Goal: Navigation & Orientation: Understand site structure

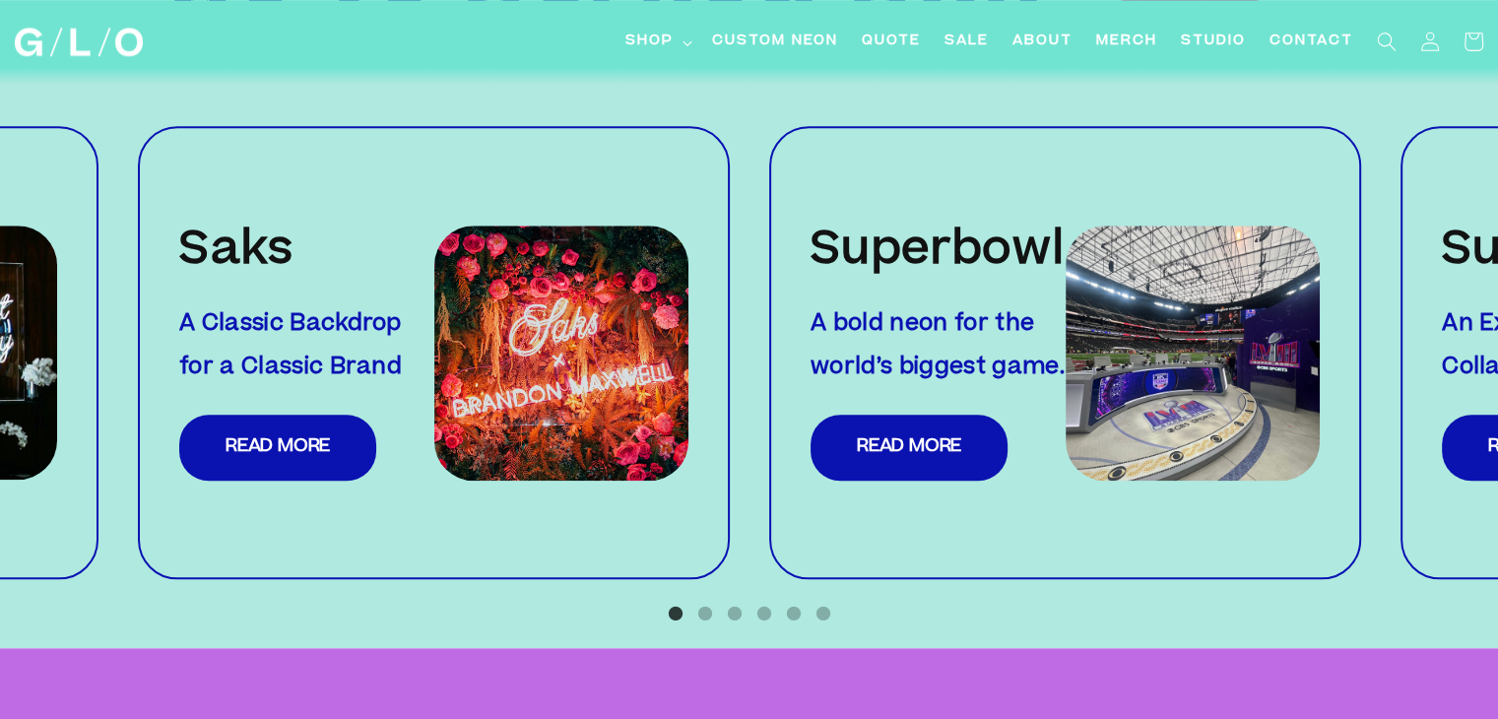
scroll to position [2024, 0]
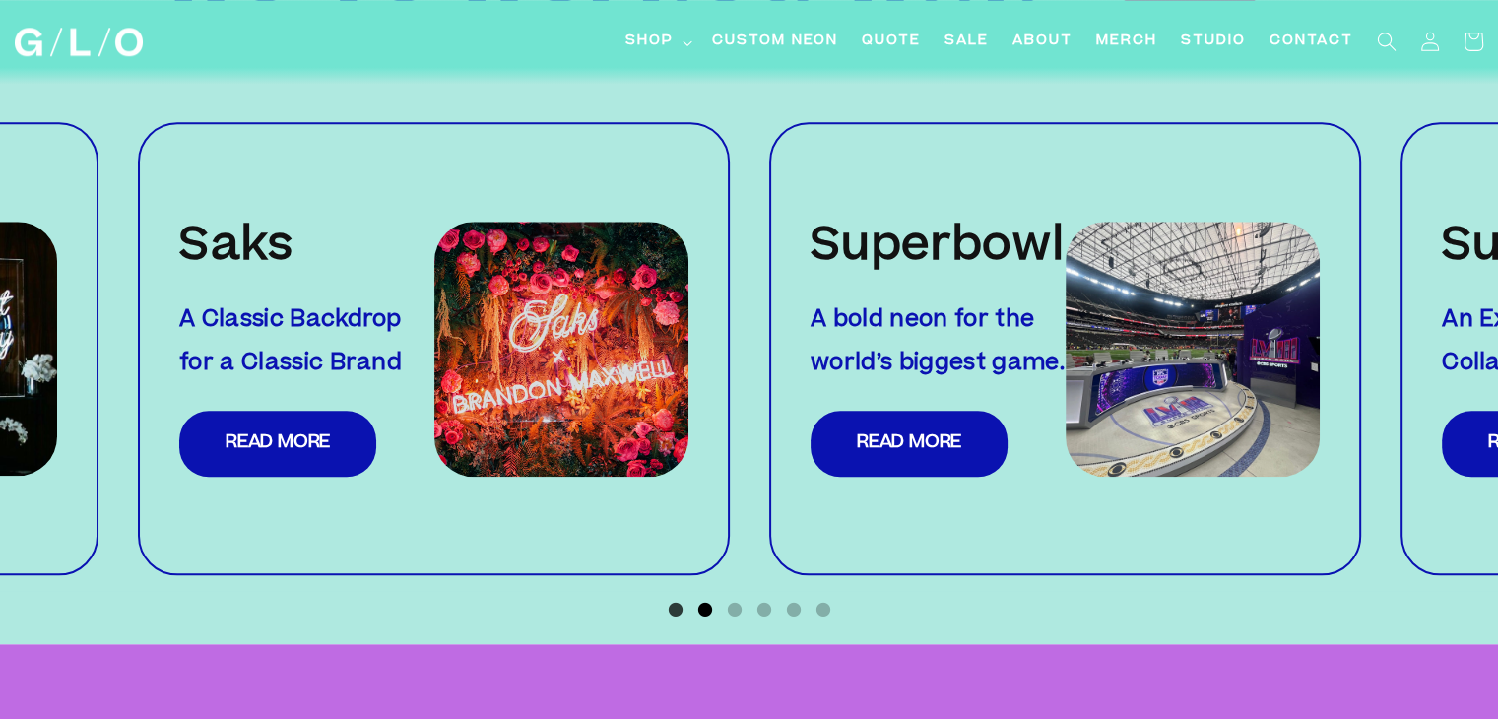
click at [701, 600] on button "2" at bounding box center [705, 610] width 20 height 20
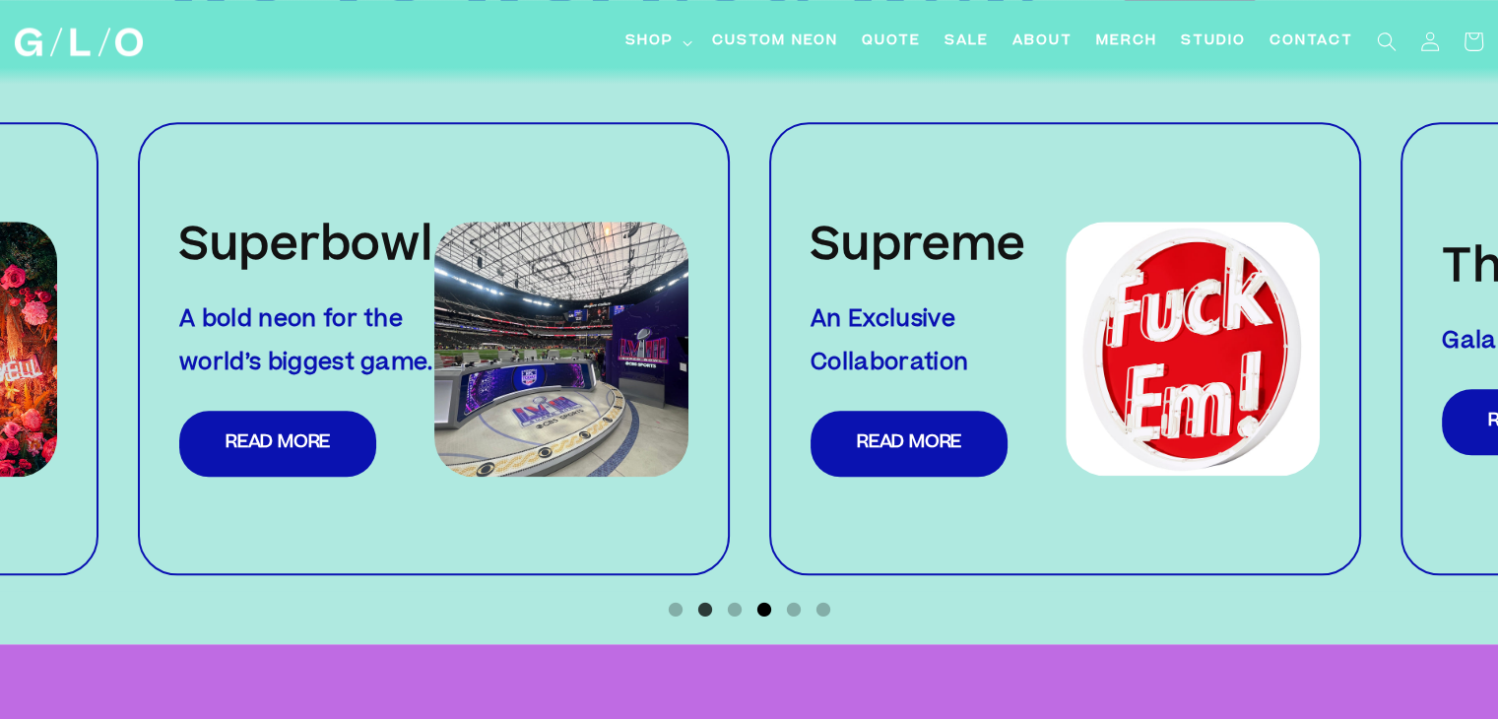
click at [761, 600] on button "4" at bounding box center [765, 610] width 20 height 20
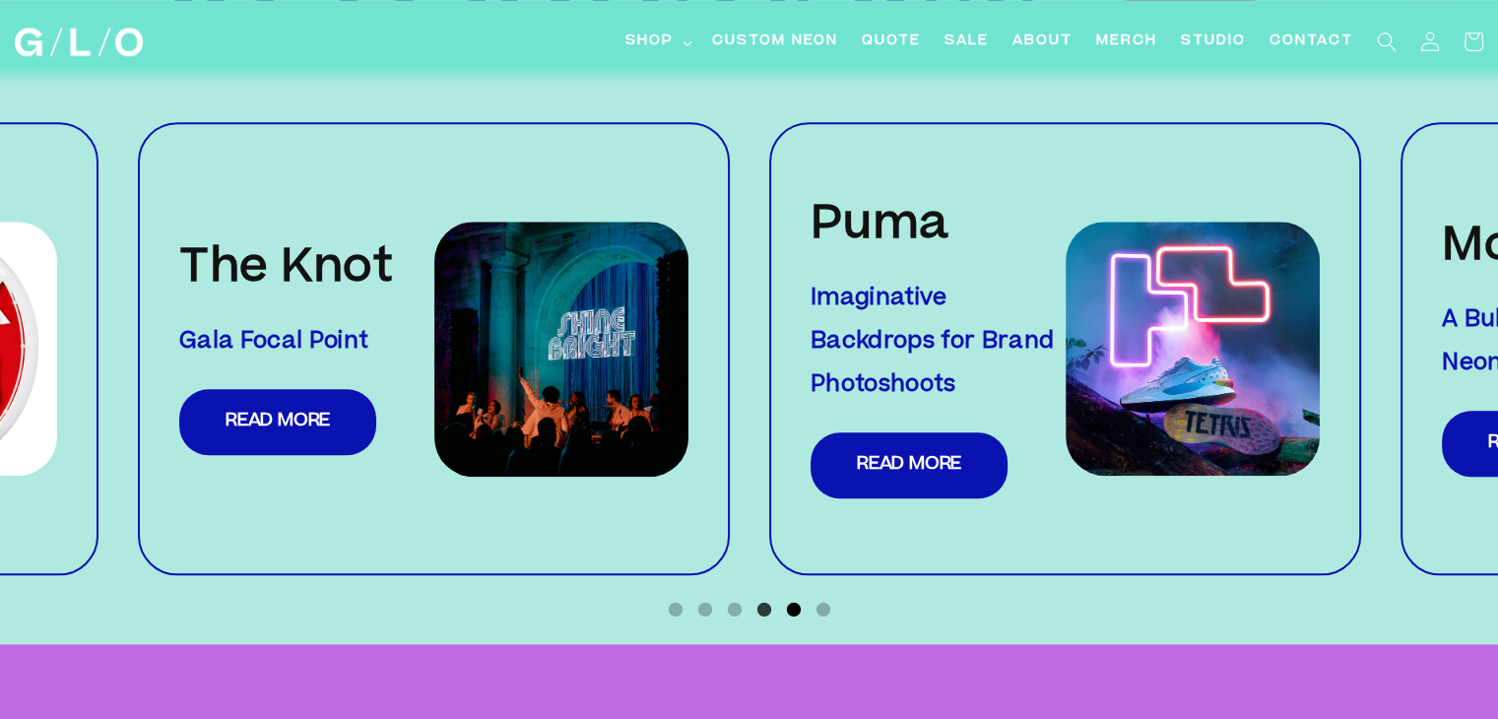
click at [800, 600] on button "5" at bounding box center [794, 610] width 20 height 20
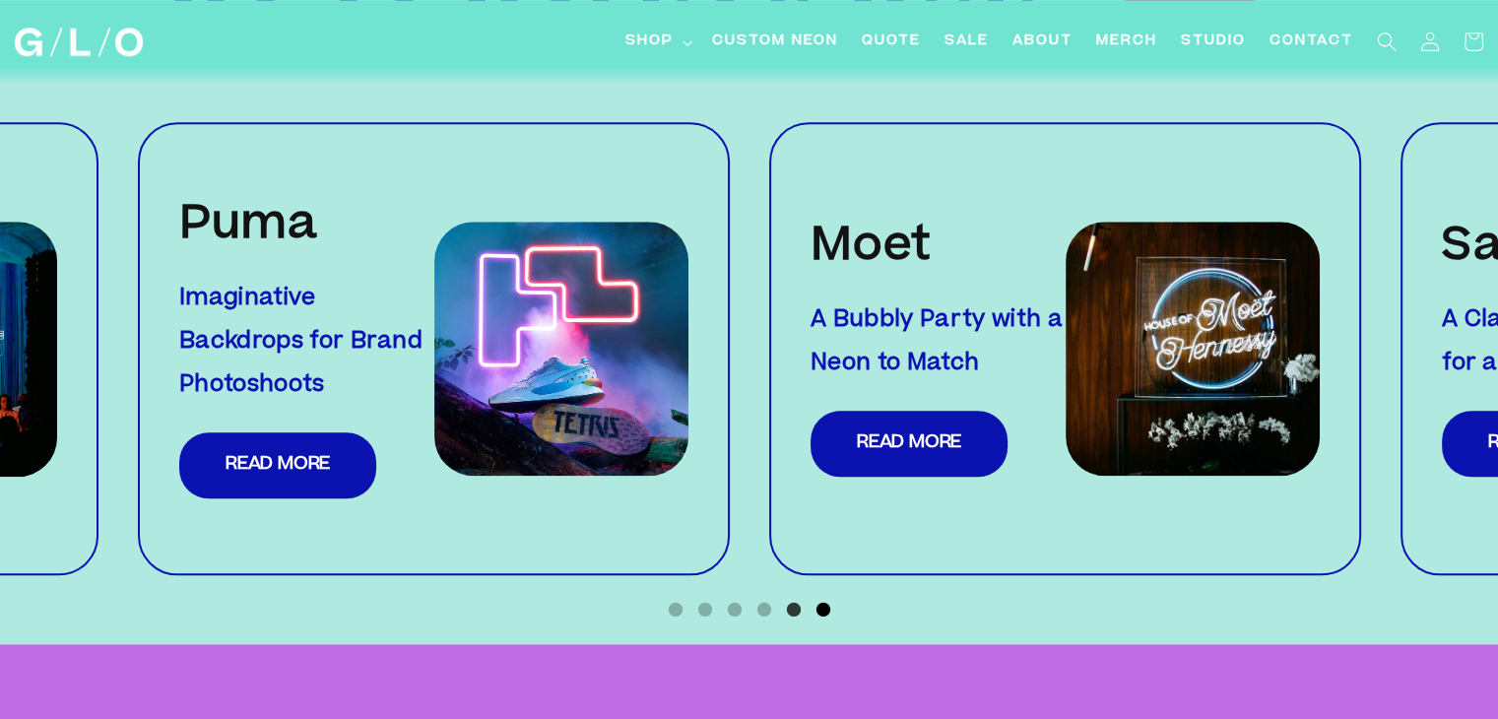
click at [828, 600] on button "6" at bounding box center [824, 610] width 20 height 20
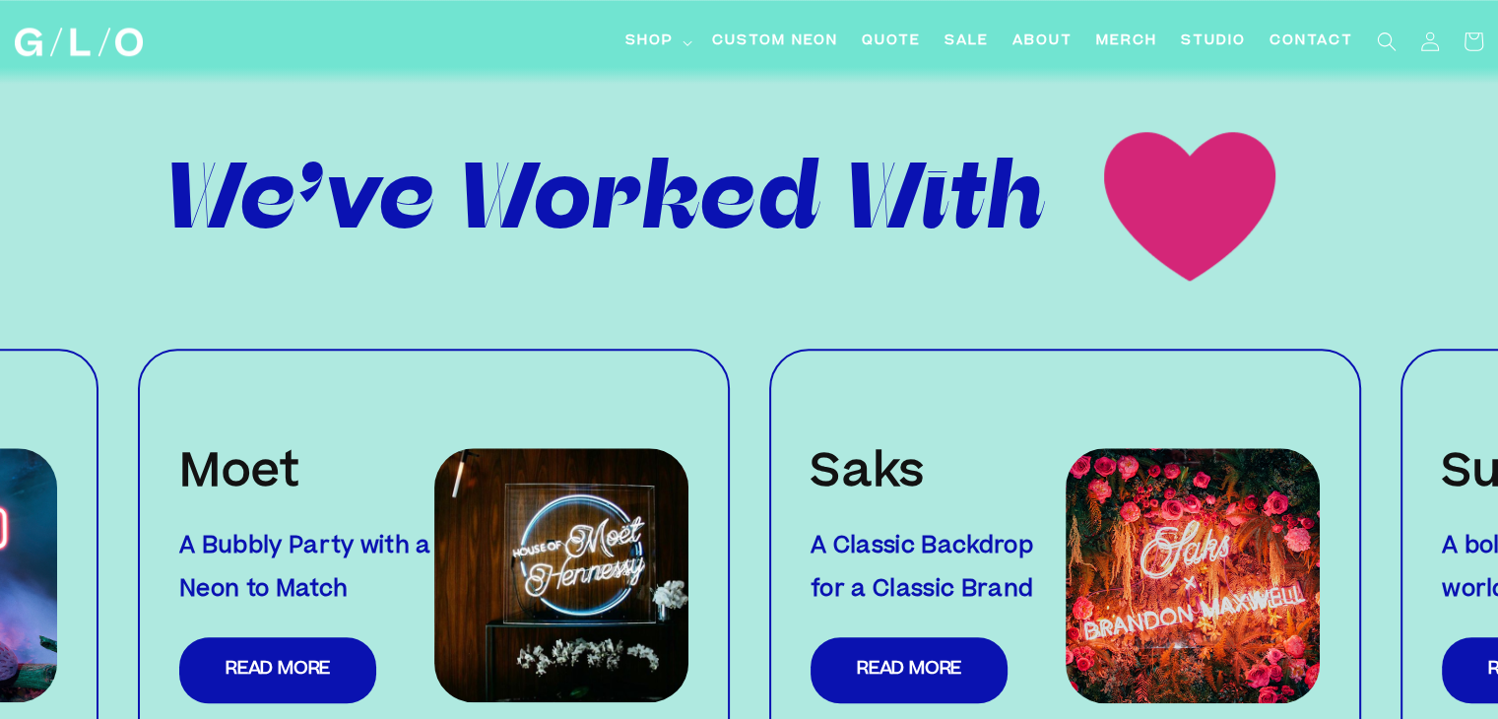
scroll to position [1784, 0]
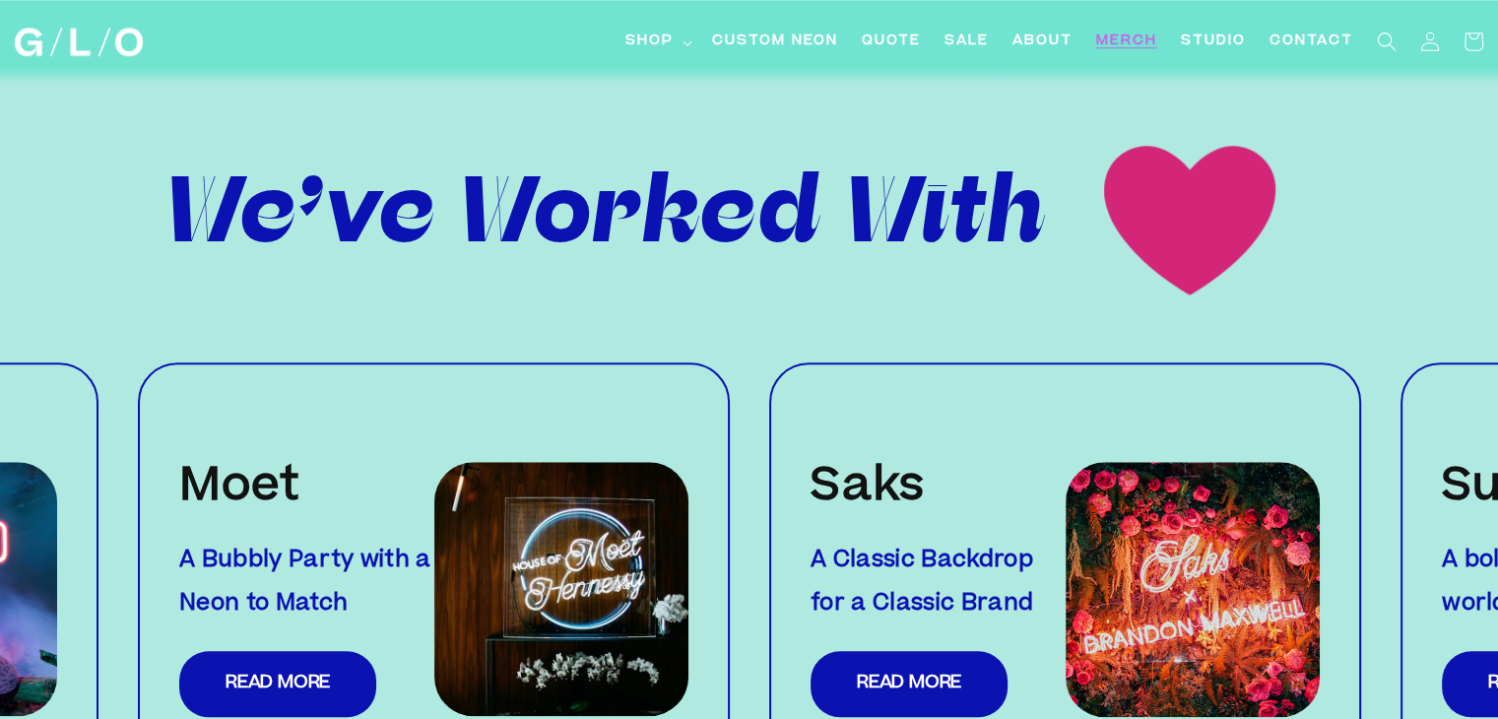
click at [1143, 35] on span "Merch" at bounding box center [1126, 42] width 61 height 21
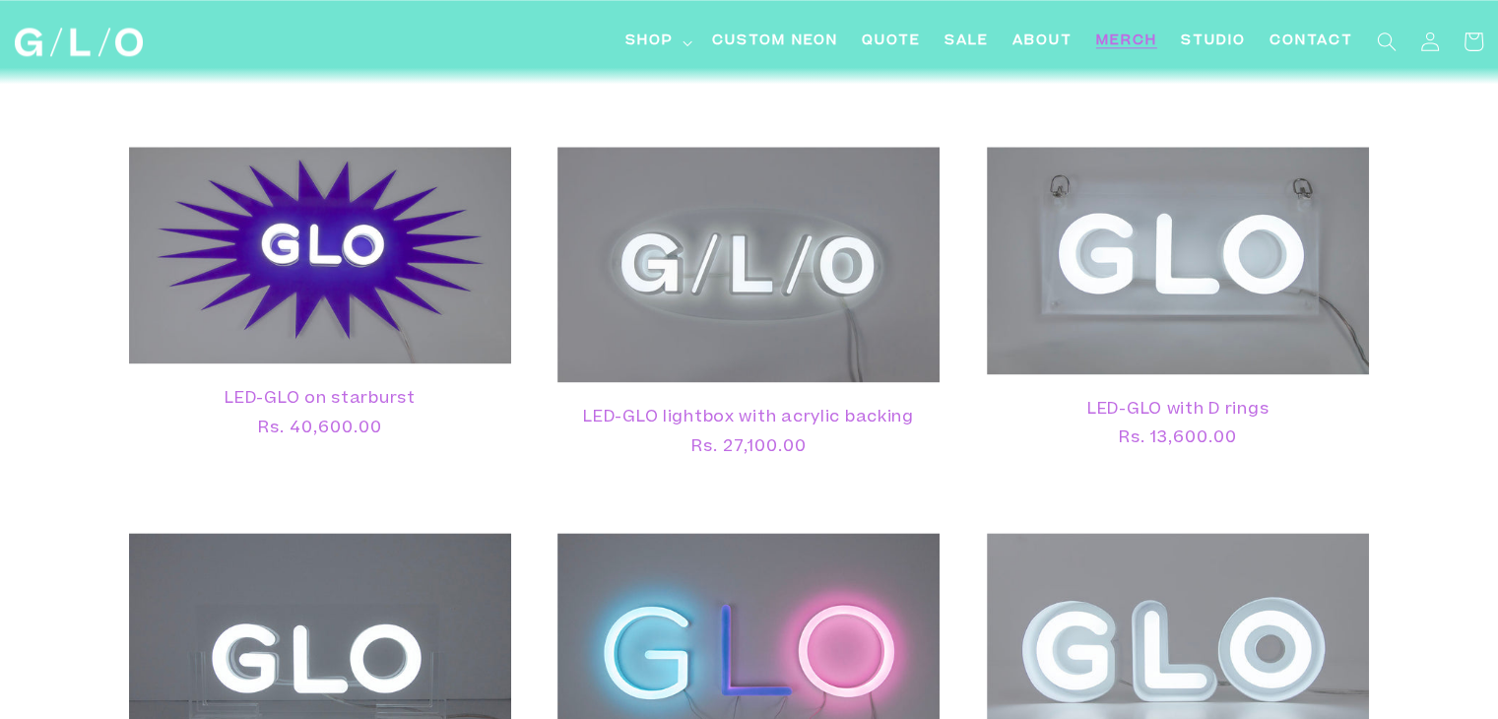
scroll to position [2600, 0]
click at [1236, 44] on span "Studio" at bounding box center [1213, 42] width 65 height 21
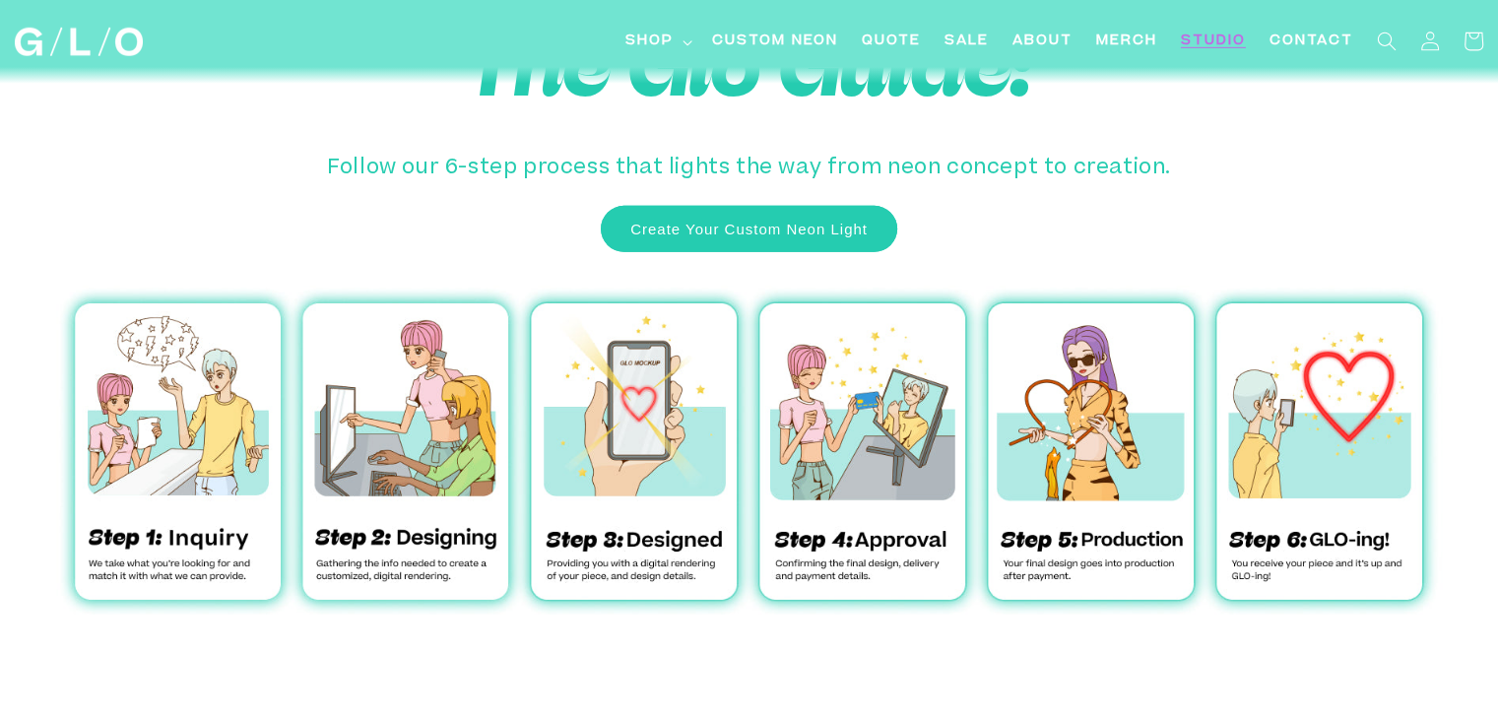
scroll to position [6141, 0]
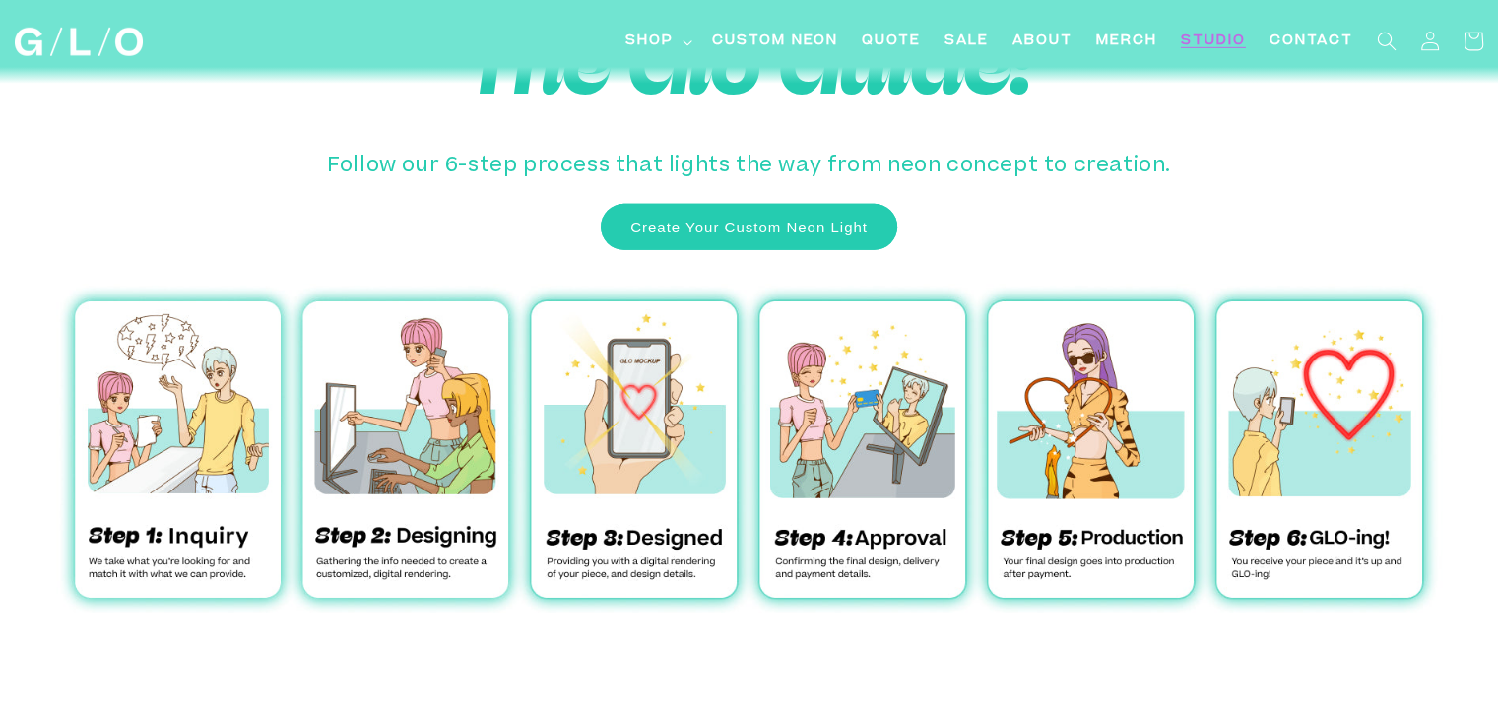
click at [625, 554] on div at bounding box center [749, 468] width 1498 height 405
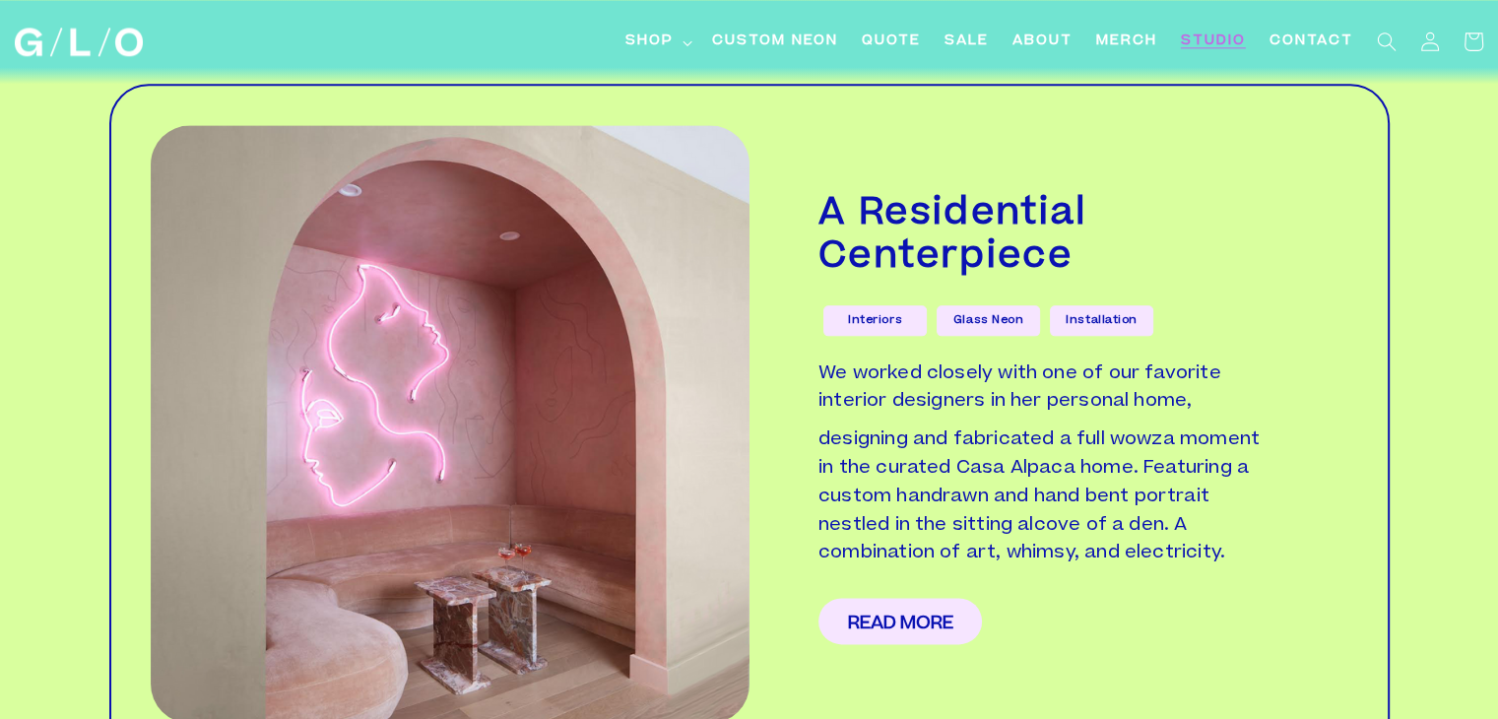
scroll to position [2217, 0]
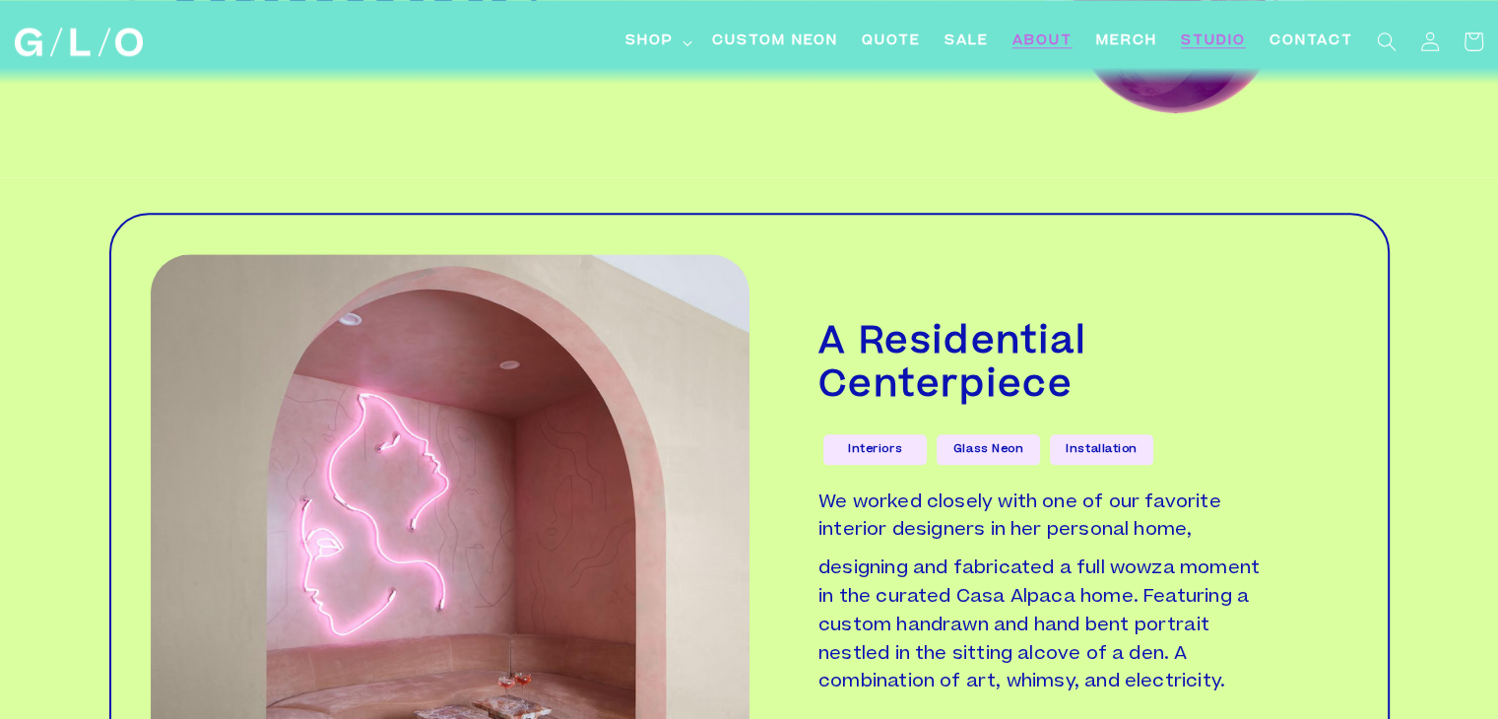
click at [1066, 39] on span "About" at bounding box center [1043, 42] width 60 height 21
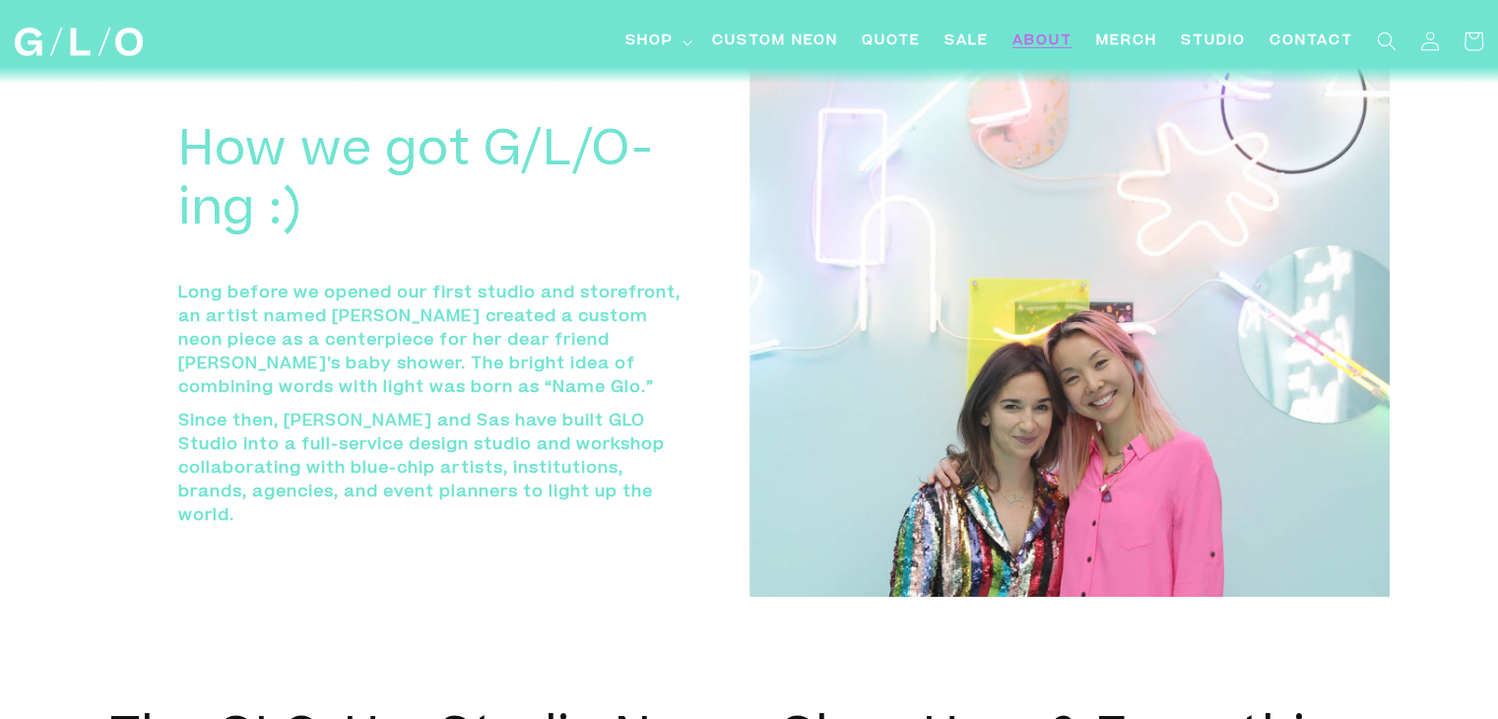
scroll to position [6545, 0]
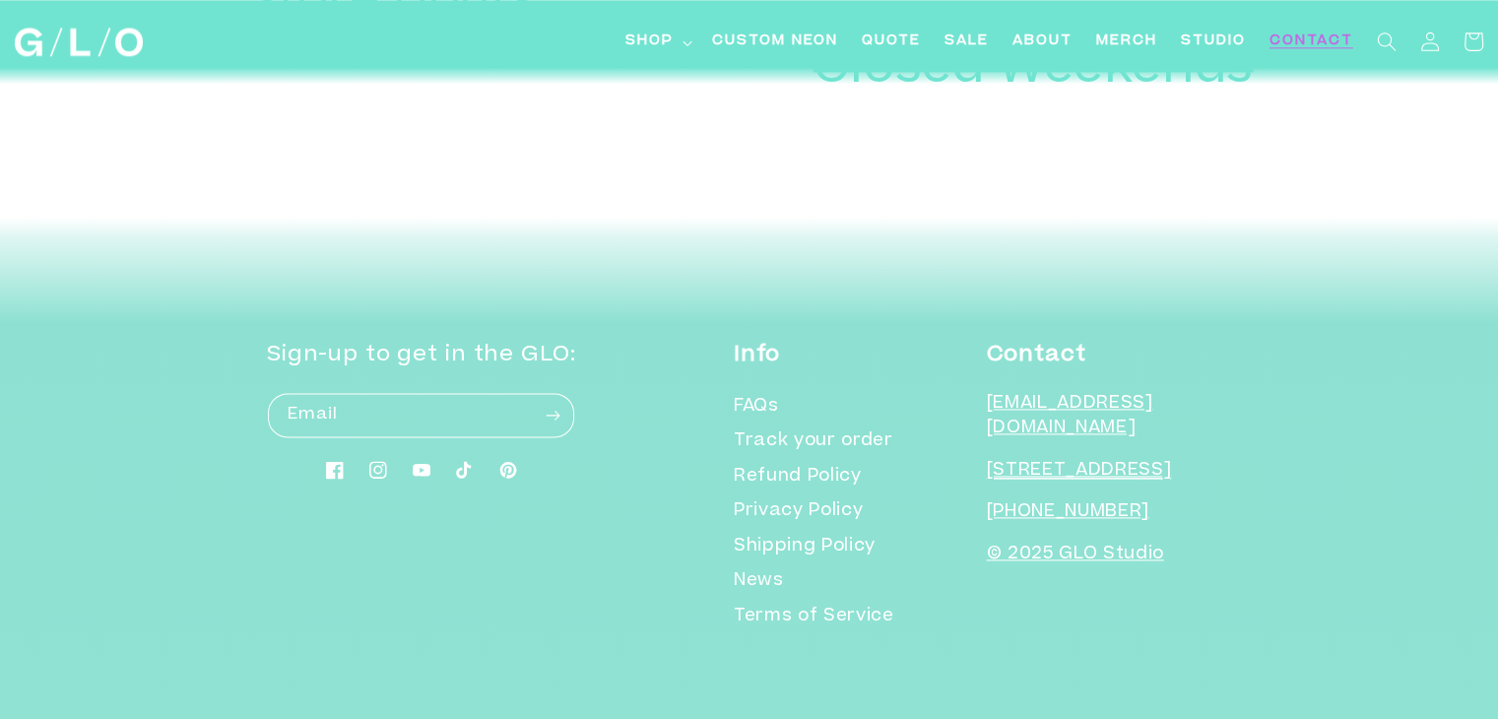
scroll to position [2571, 0]
